Goal: Check status: Check status

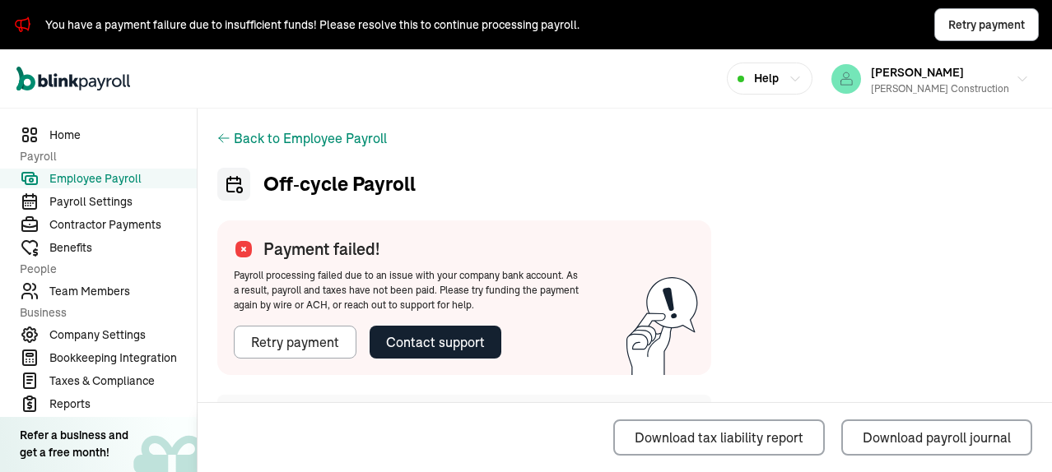
scroll to position [329, 0]
